Goal: Information Seeking & Learning: Learn about a topic

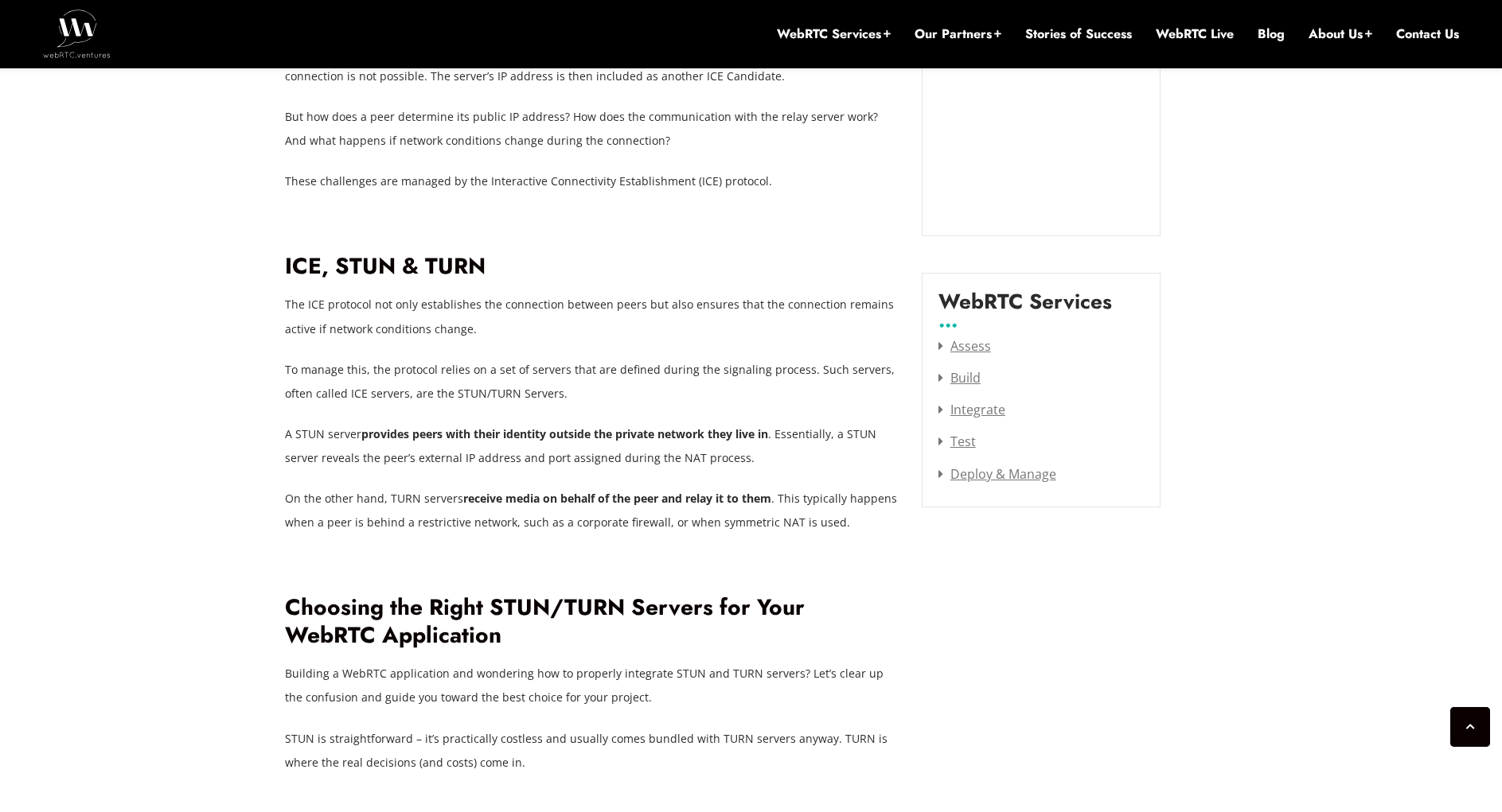
scroll to position [2042, 0]
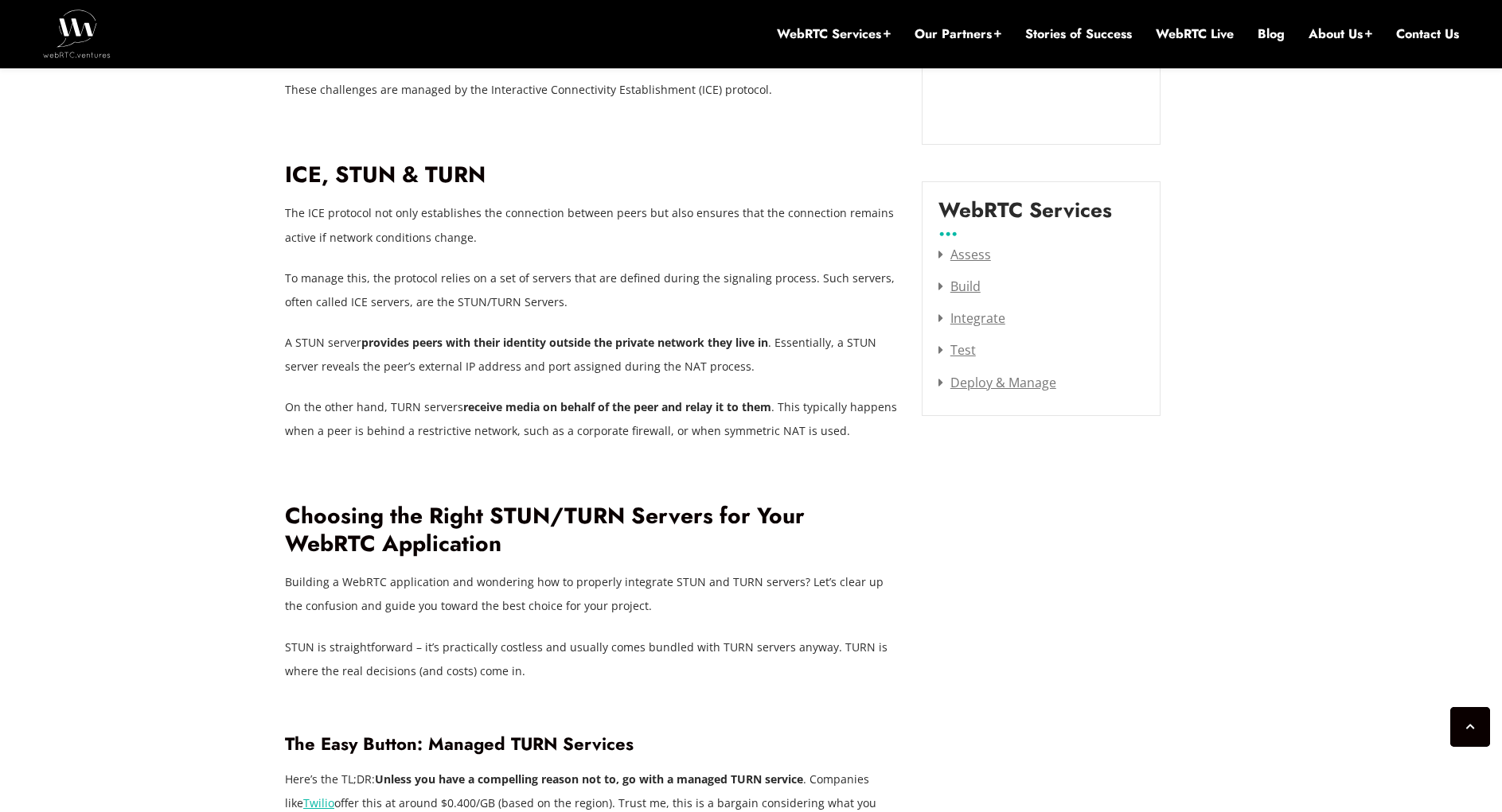
click at [557, 459] on div at bounding box center [591, 464] width 613 height 10
click at [656, 400] on strong "receive media on behalf of the peer and relay it to them" at bounding box center [617, 406] width 308 height 15
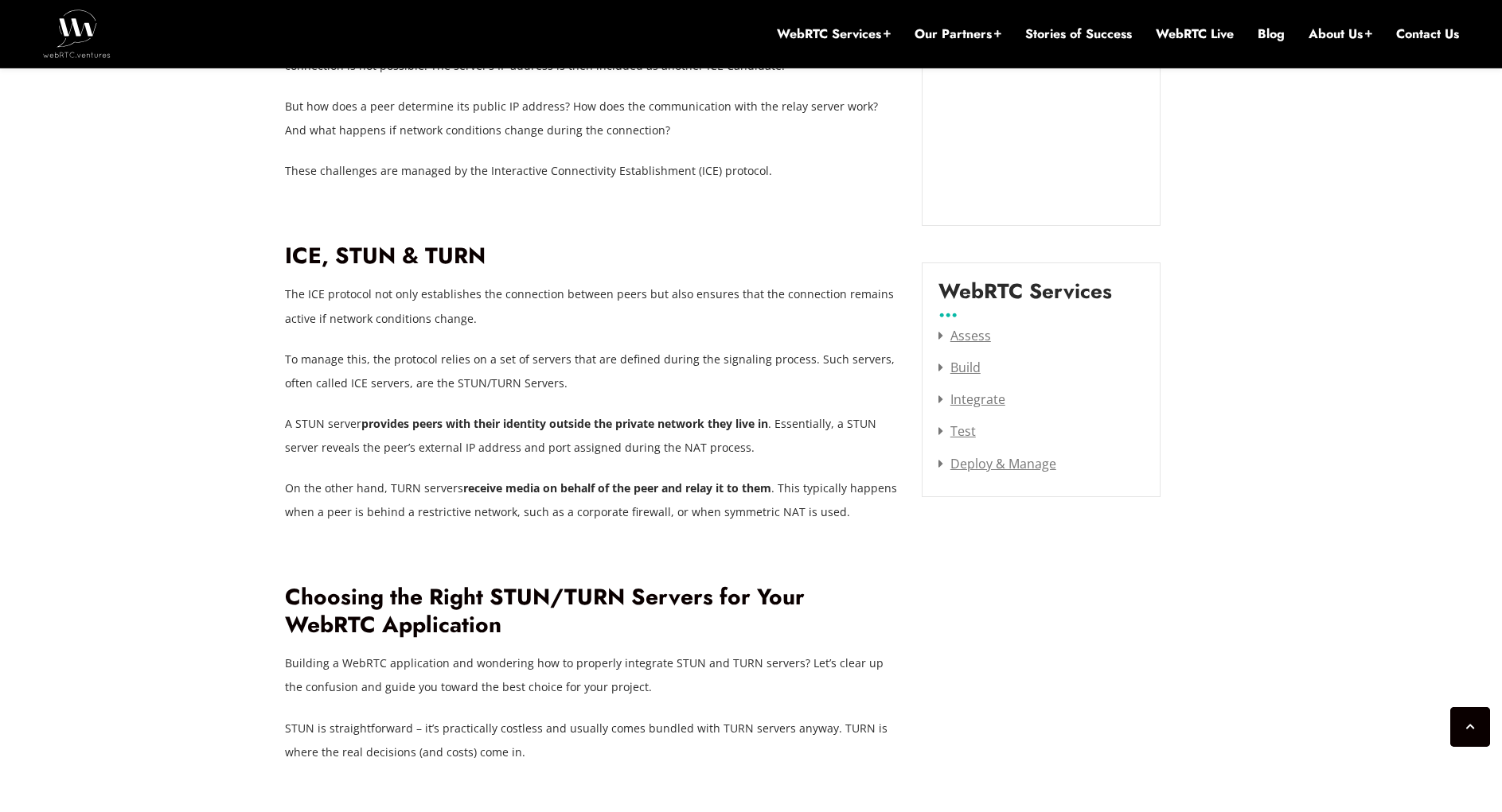
scroll to position [1964, 0]
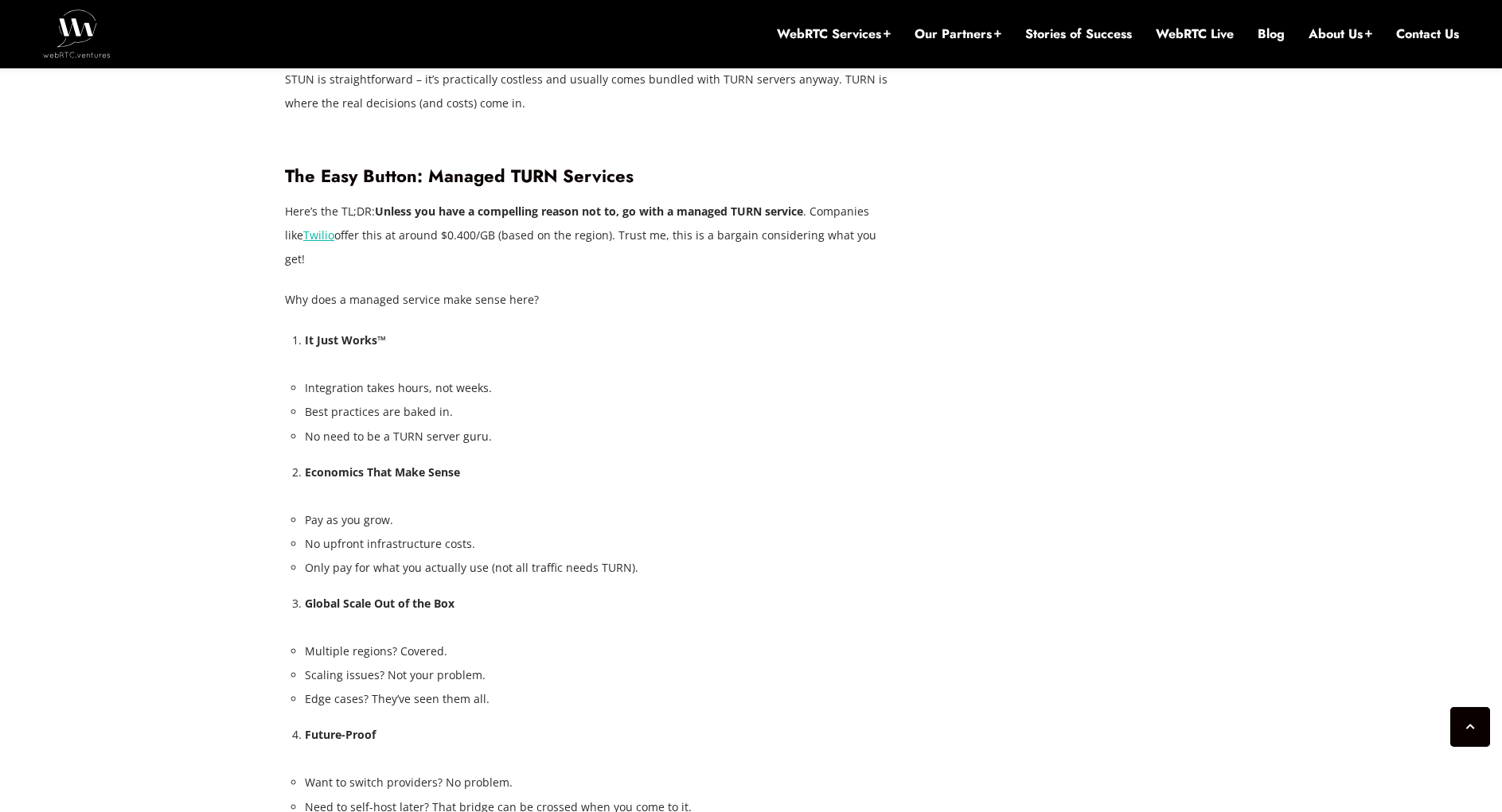
scroll to position [2599, 0]
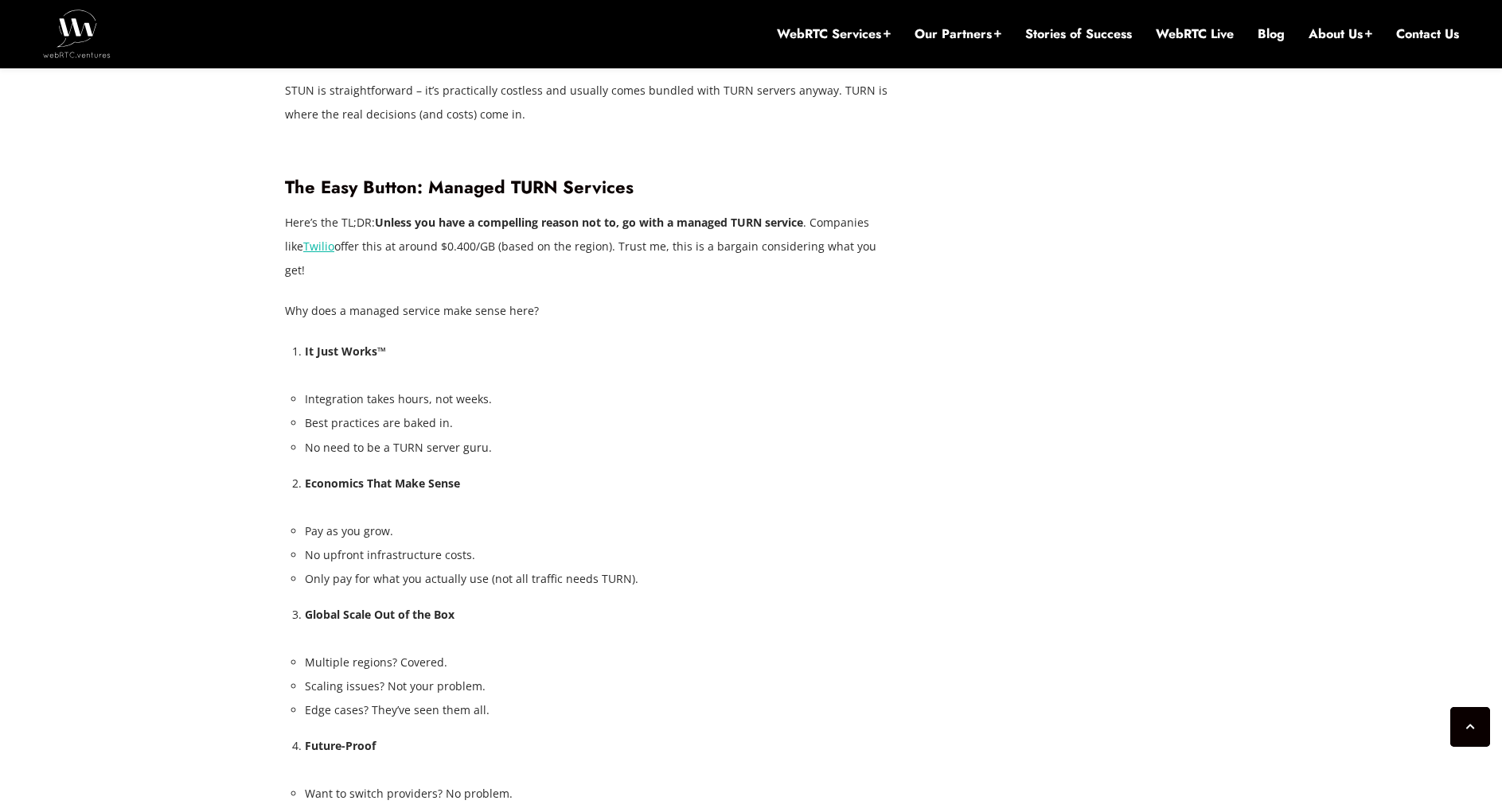
drag, startPoint x: 566, startPoint y: 197, endPoint x: 891, endPoint y: 234, distance: 327.1
click at [891, 234] on p "Here’s the TL;DR: Unless you have a compelling reason not to, go with a managed…" at bounding box center [591, 247] width 613 height 72
click at [881, 244] on div "Behind the seemingly seamless experience of WebRTC is a sophisticated network o…" at bounding box center [591, 359] width 613 height 3491
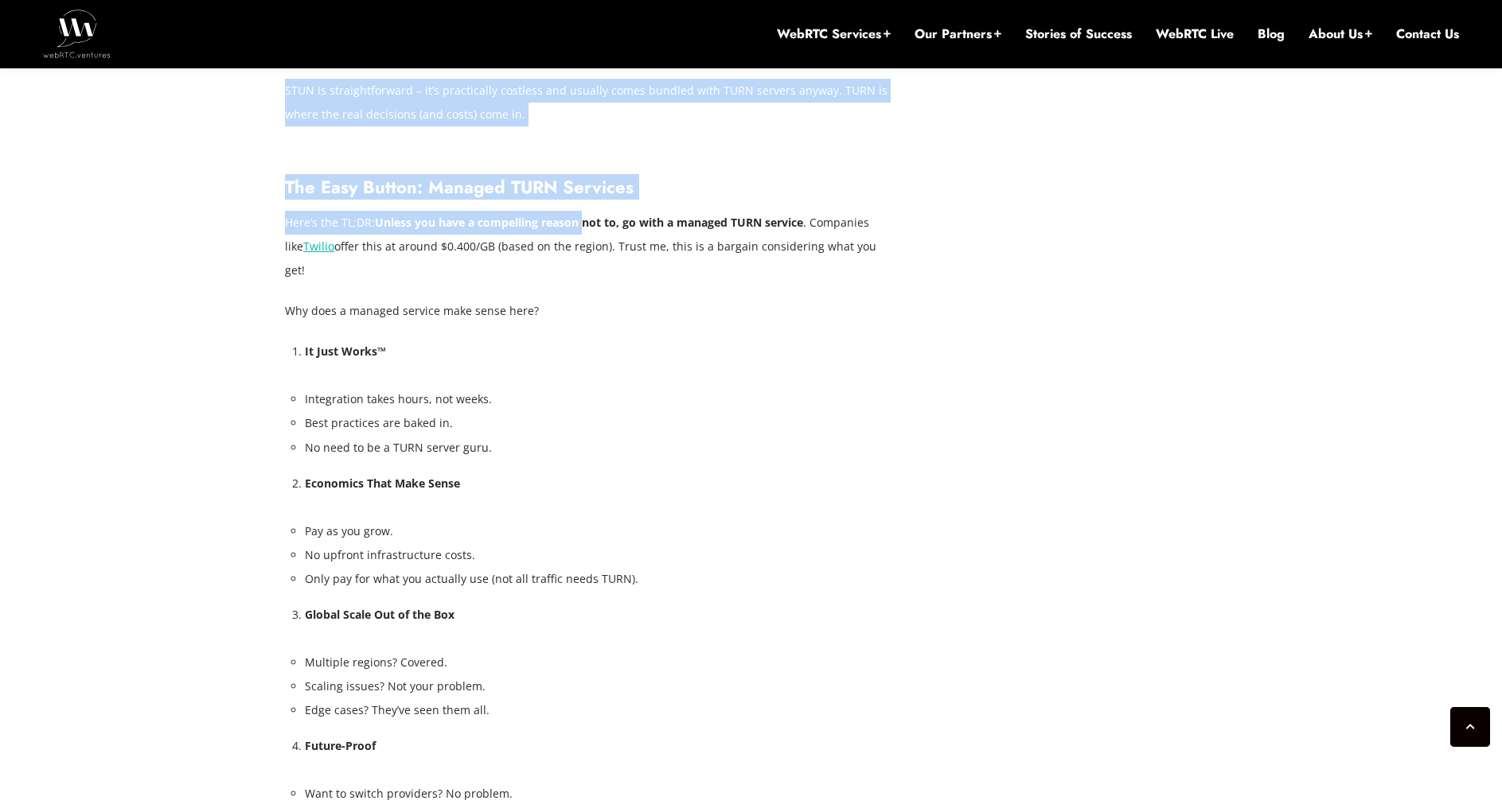
drag, startPoint x: 279, startPoint y: 195, endPoint x: 582, endPoint y: 194, distance: 303.0
click at [582, 194] on div "[DATE] [PERSON_NAME] Comments Off on Mastering STUN & TURN Servers: A Guide to …" at bounding box center [751, 562] width 951 height 4761
click at [582, 215] on strong "Unless you have a compelling reason not to, go with a managed TURN service" at bounding box center [589, 222] width 429 height 15
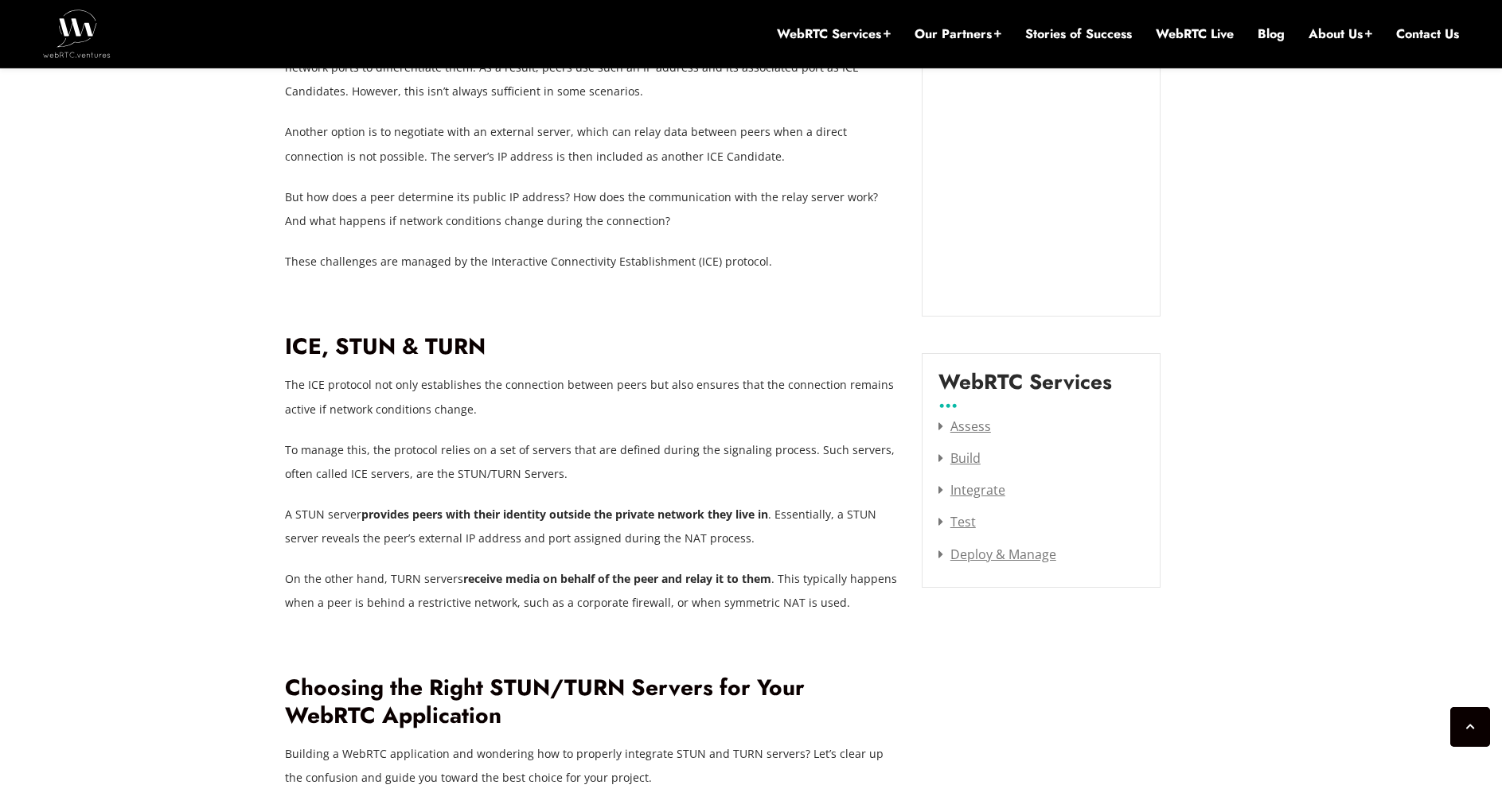
scroll to position [1804, 0]
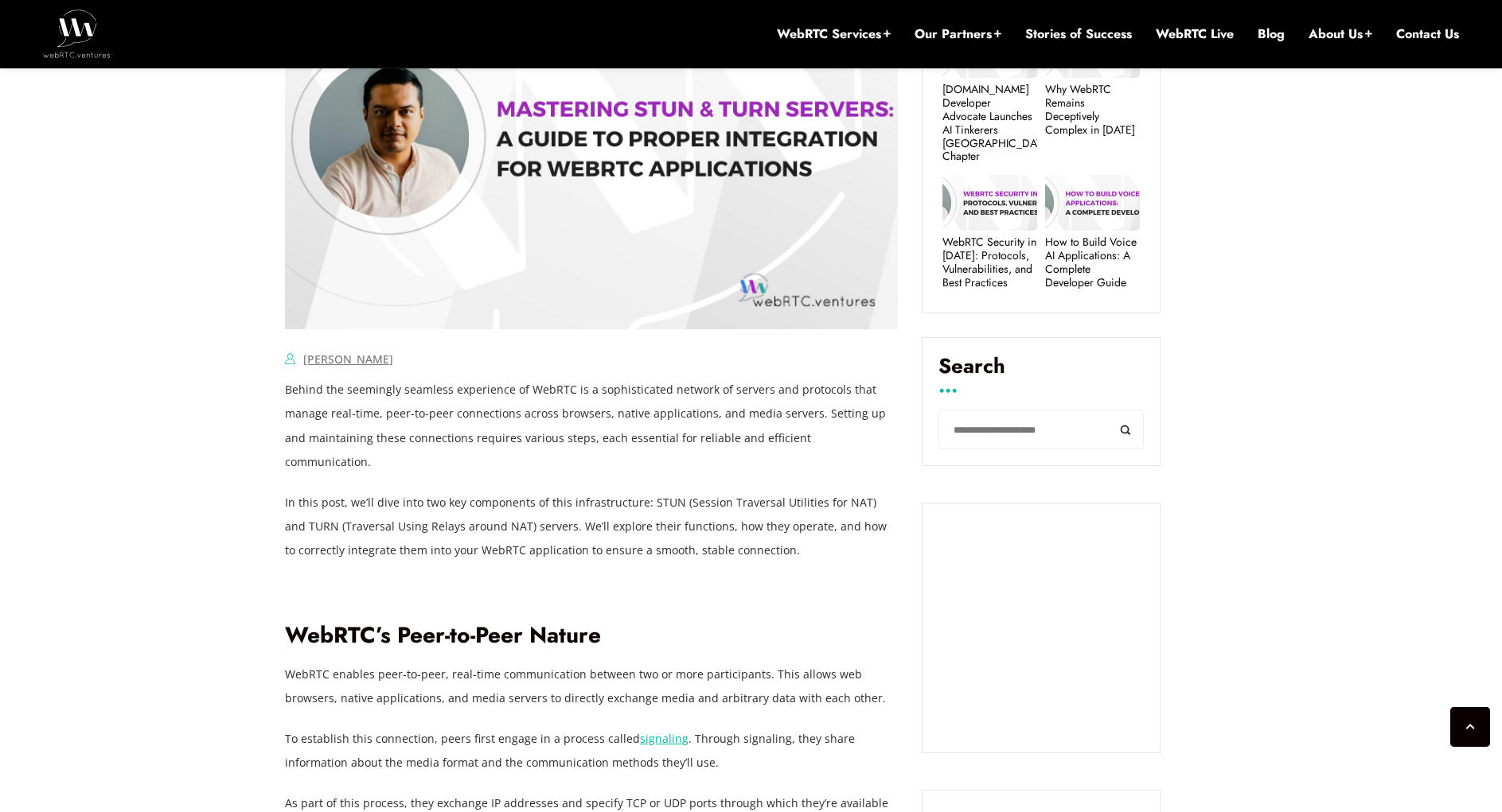
scroll to position [850, 0]
